Goal: Task Accomplishment & Management: Use online tool/utility

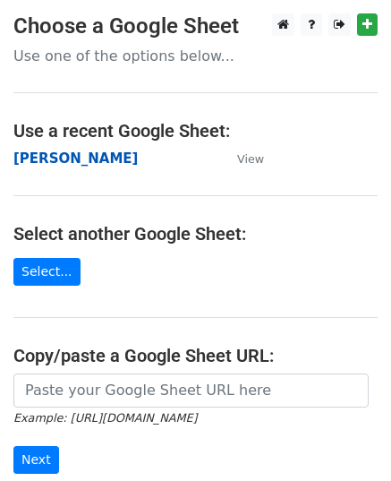
click at [62, 164] on strong "[PERSON_NAME]" at bounding box center [75, 158] width 124 height 16
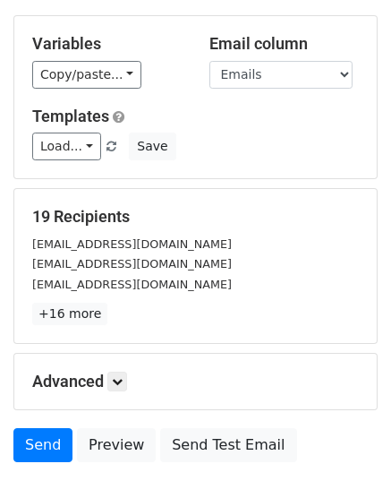
scroll to position [179, 0]
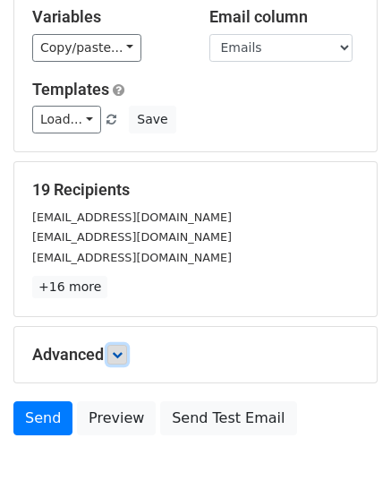
click at [118, 353] on icon at bounding box center [117, 354] width 11 height 11
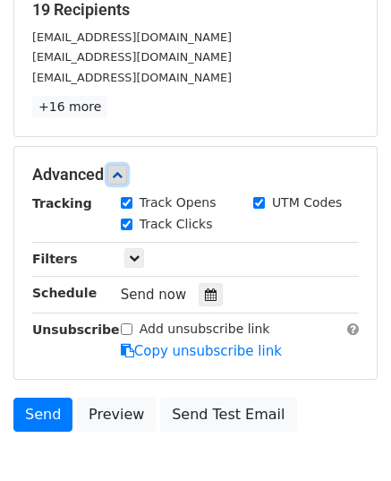
scroll to position [358, 0]
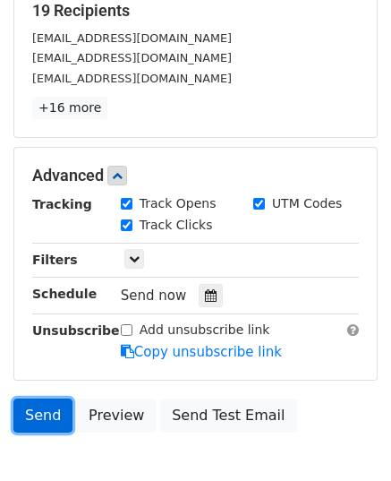
click at [45, 406] on link "Send" at bounding box center [42, 416] width 59 height 34
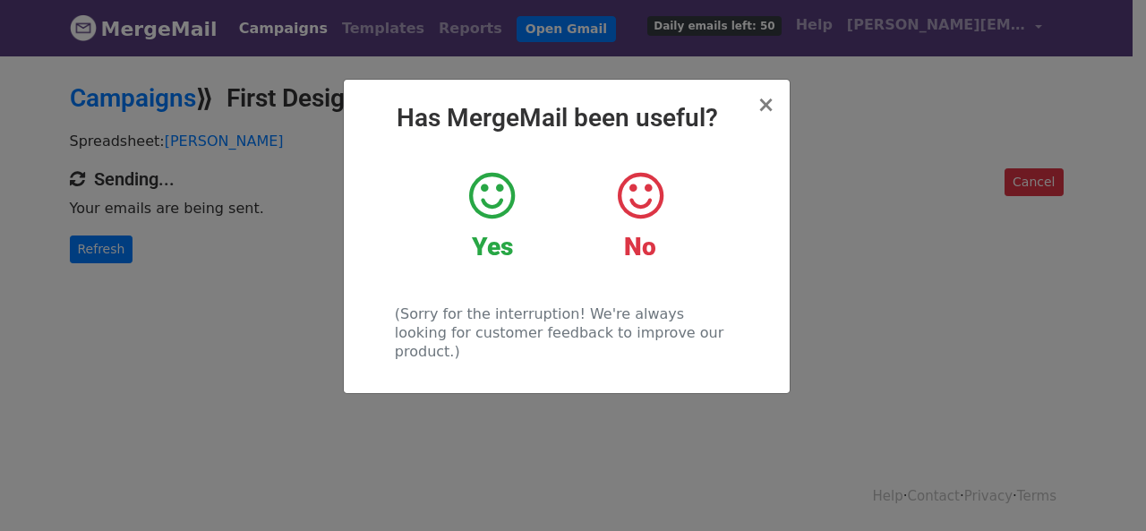
click at [109, 237] on div "× Has MergeMail been useful? Yes No (Sorry for the interruption! We're always l…" at bounding box center [573, 292] width 1146 height 477
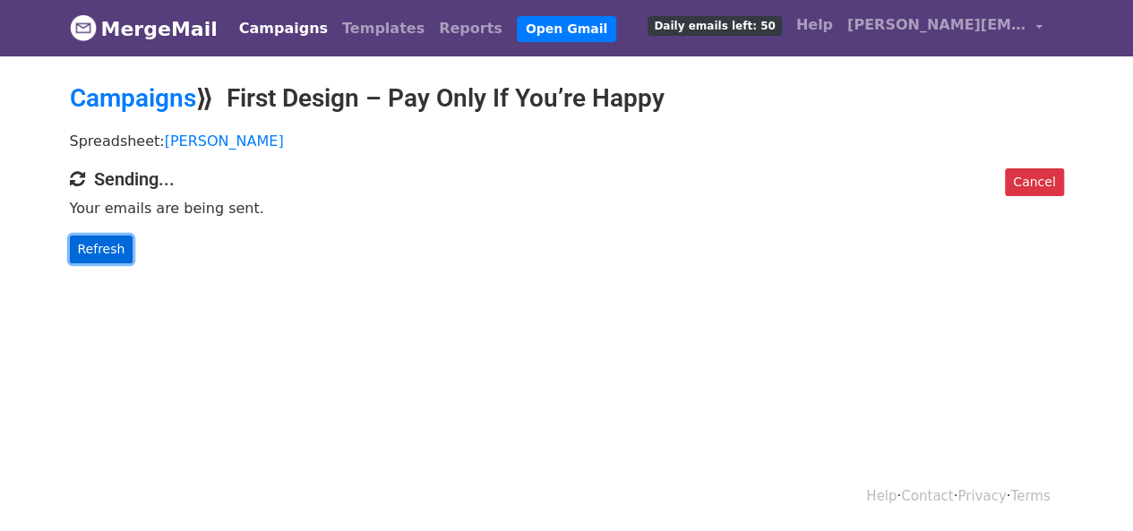
click at [108, 243] on link "Refresh" at bounding box center [102, 250] width 64 height 28
click at [119, 253] on link "Refresh" at bounding box center [102, 250] width 64 height 28
click at [120, 230] on div "Cancel Sending... Your emails are being sent. Refresh" at bounding box center [566, 215] width 1021 height 95
click at [97, 260] on link "Refresh" at bounding box center [102, 250] width 64 height 28
click at [102, 253] on link "Refresh" at bounding box center [102, 250] width 64 height 28
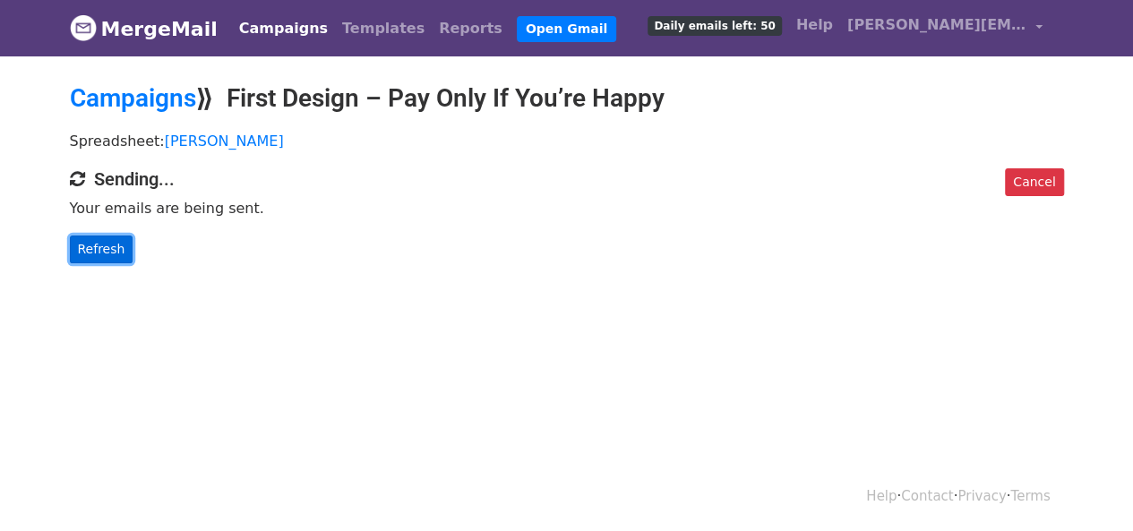
click at [115, 253] on link "Refresh" at bounding box center [102, 250] width 64 height 28
click at [113, 255] on link "Refresh" at bounding box center [102, 250] width 64 height 28
click at [110, 255] on link "Refresh" at bounding box center [102, 250] width 64 height 28
click at [90, 263] on body "MergeMail Campaigns Templates Reports Open Gmail Daily emails left: 50 Help abr…" at bounding box center [566, 167] width 1133 height 335
click at [94, 255] on link "Refresh" at bounding box center [102, 250] width 64 height 28
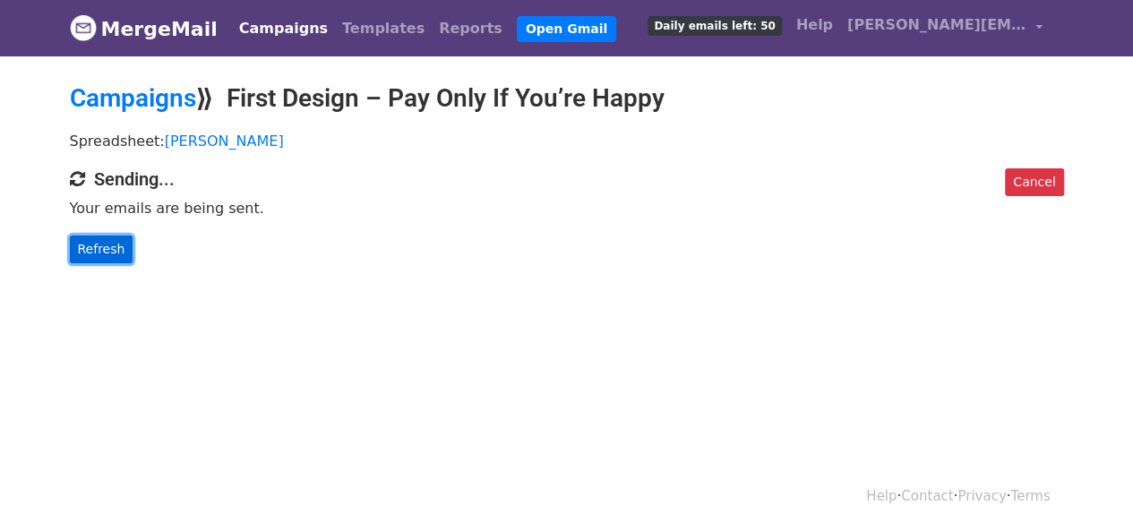
click at [105, 236] on link "Refresh" at bounding box center [102, 250] width 64 height 28
click at [90, 246] on link "Refresh" at bounding box center [102, 250] width 64 height 28
click at [86, 252] on link "Refresh" at bounding box center [102, 250] width 64 height 28
click at [118, 252] on link "Refresh" at bounding box center [102, 250] width 64 height 28
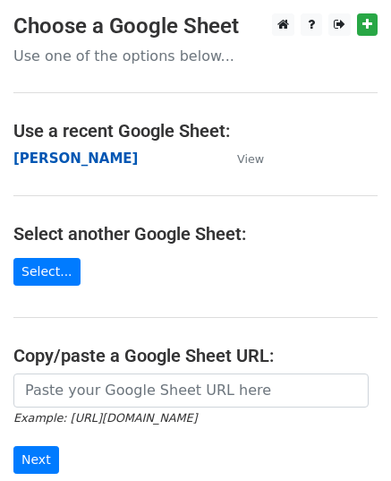
click at [68, 159] on strong "[PERSON_NAME]" at bounding box center [75, 158] width 124 height 16
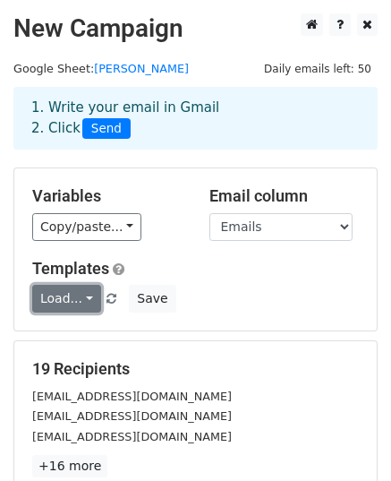
click at [68, 295] on link "Load..." at bounding box center [66, 299] width 69 height 28
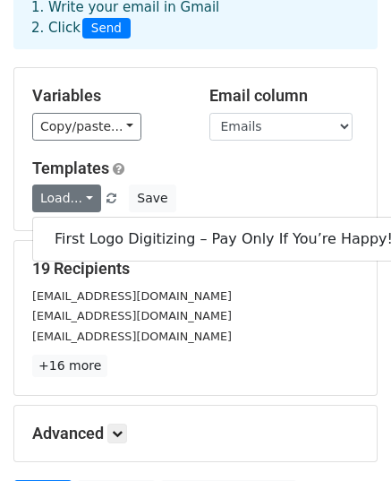
scroll to position [282, 0]
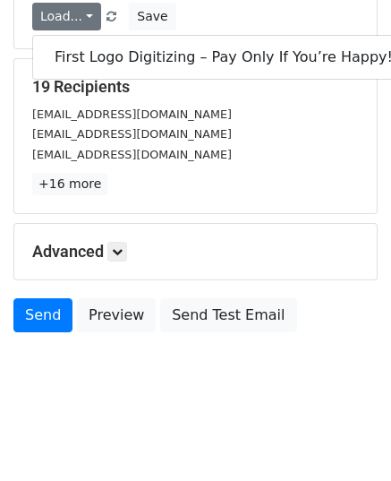
click at [57, 334] on div "Send Preview Send Test Email" at bounding box center [195, 319] width 391 height 43
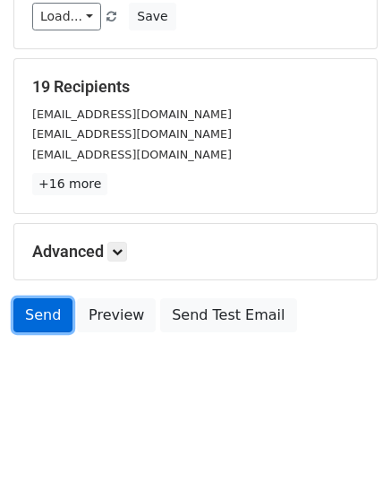
click at [52, 322] on link "Send" at bounding box center [42, 315] width 59 height 34
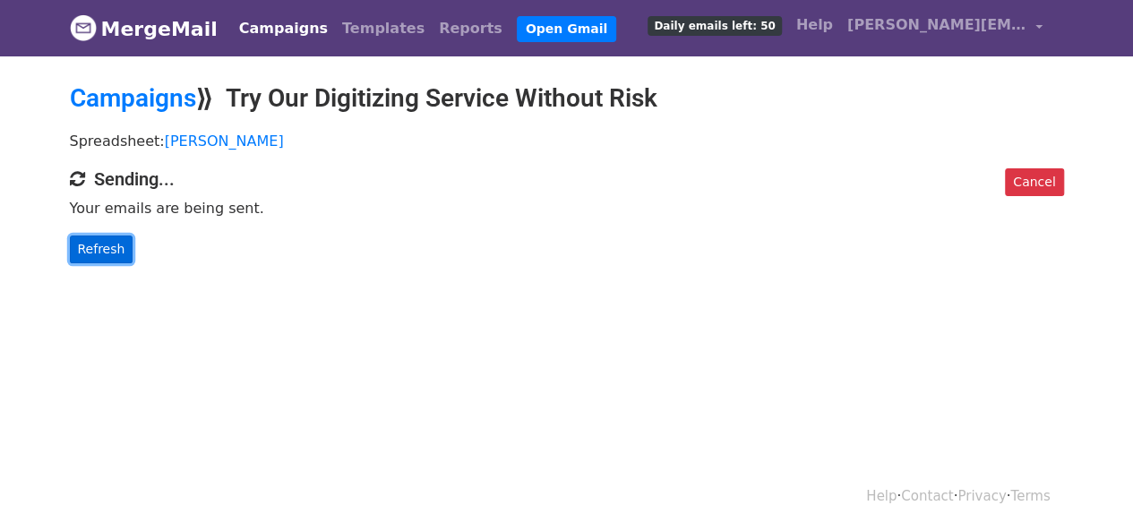
click at [116, 242] on link "Refresh" at bounding box center [102, 250] width 64 height 28
